Goal: Find specific page/section

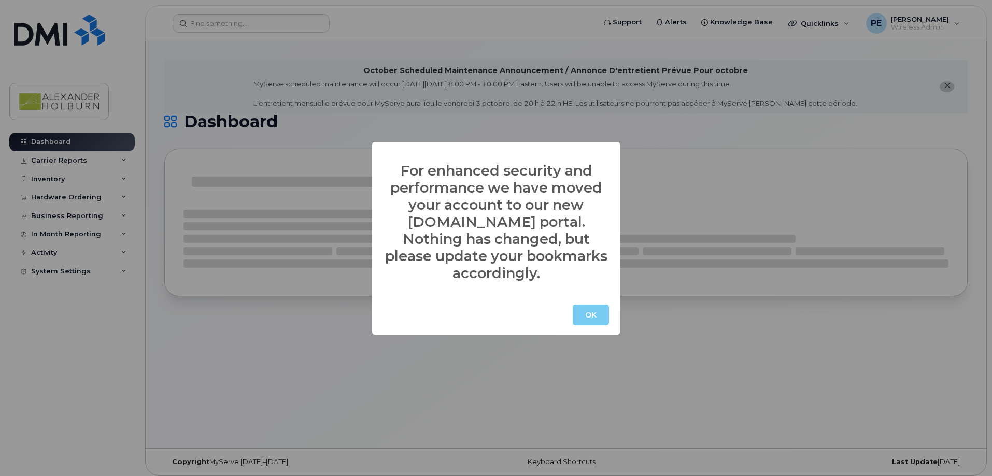
click at [585, 305] on button "OK" at bounding box center [591, 315] width 36 height 21
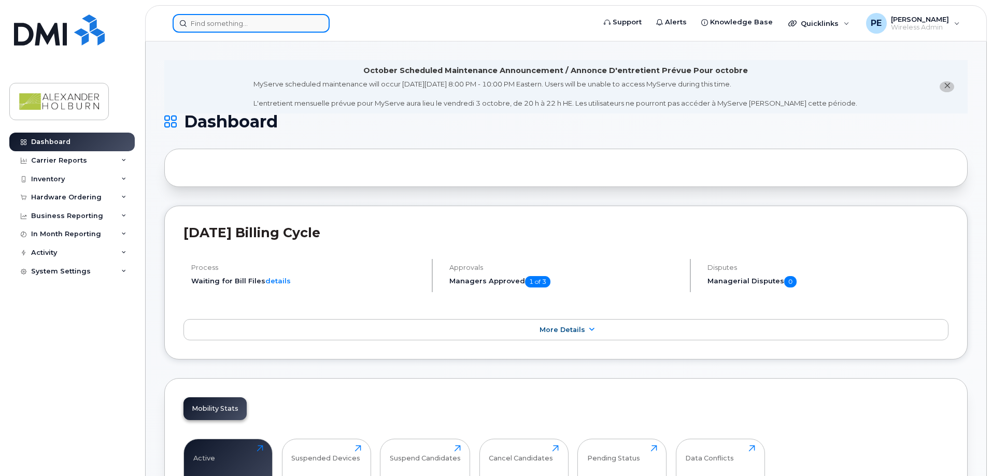
click at [239, 28] on input at bounding box center [251, 23] width 157 height 19
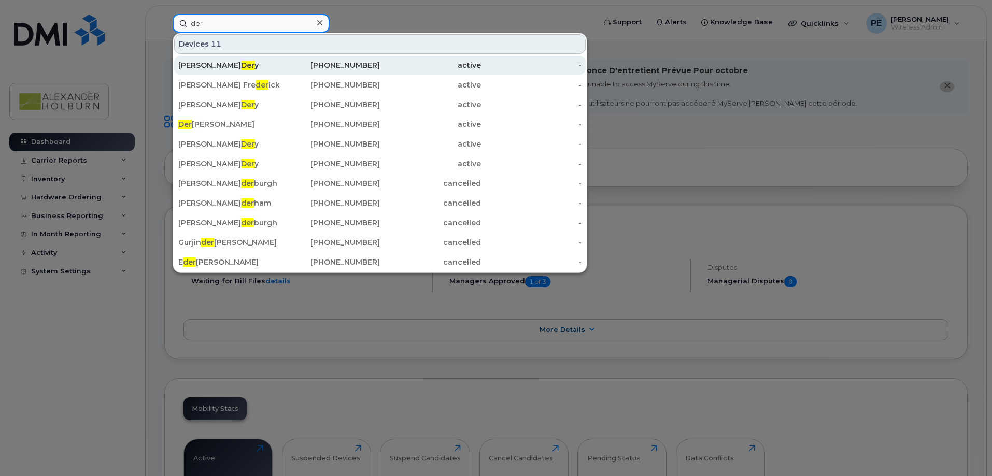
type input "der"
click at [233, 68] on div "Nancy Der y" at bounding box center [228, 65] width 101 height 10
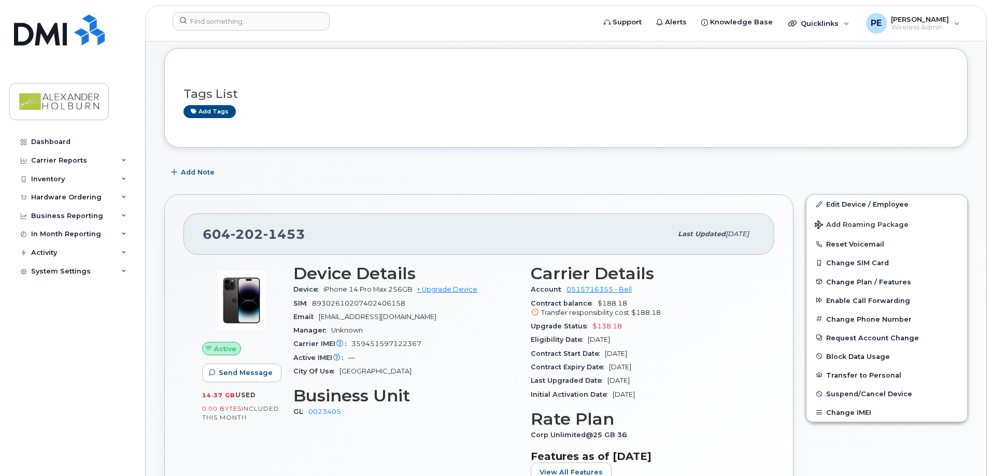
scroll to position [207, 0]
